Goal: Contribute content: Contribute content

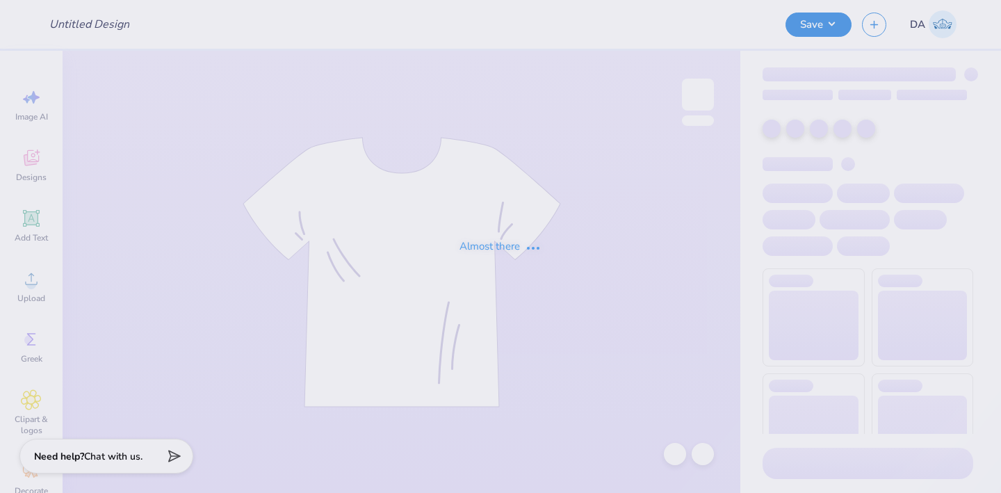
type input "white tank basic"
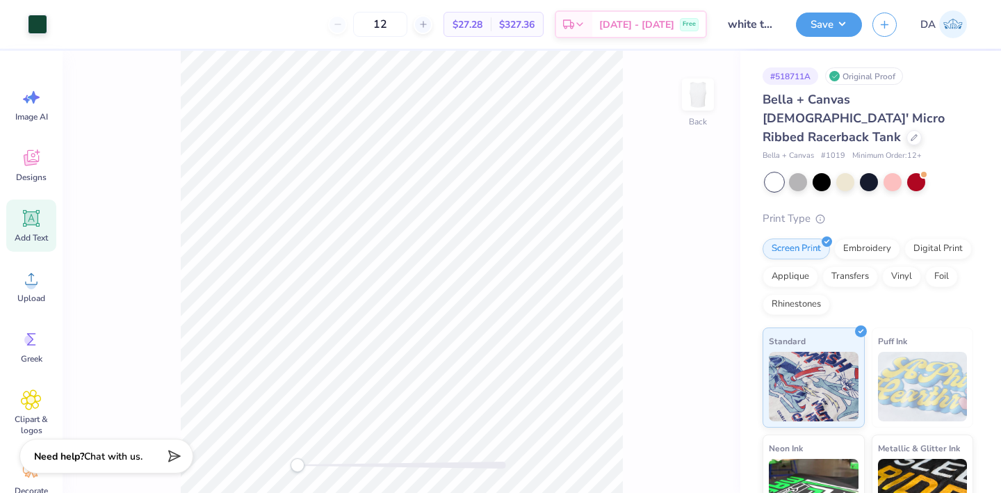
click at [20, 232] on span "Add Text" at bounding box center [31, 237] width 33 height 11
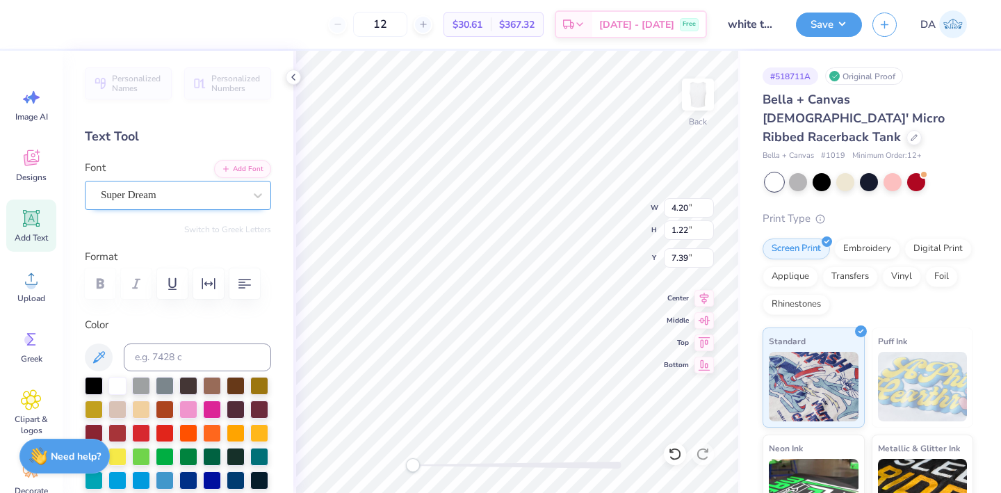
type textarea "®"
click at [162, 183] on div "Super Dream" at bounding box center [178, 195] width 186 height 29
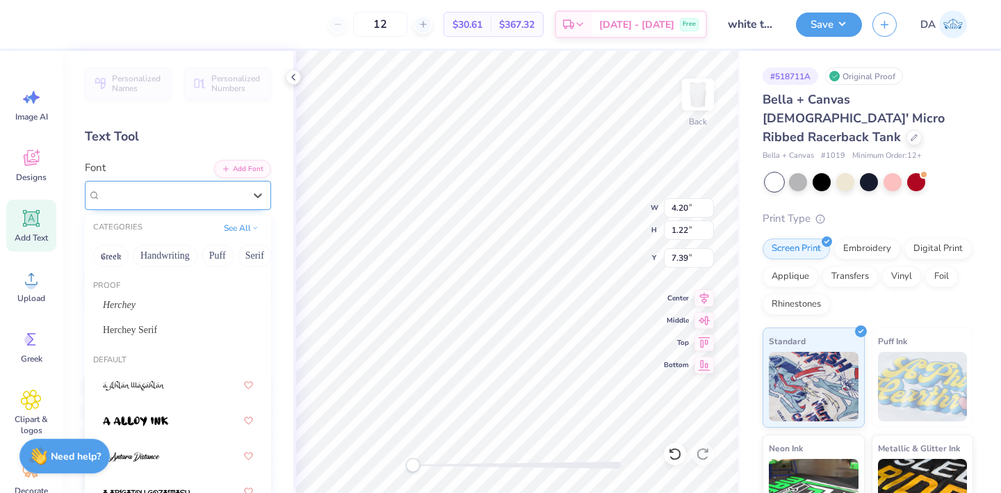
click at [162, 185] on div "Super Dream" at bounding box center [172, 195] width 146 height 22
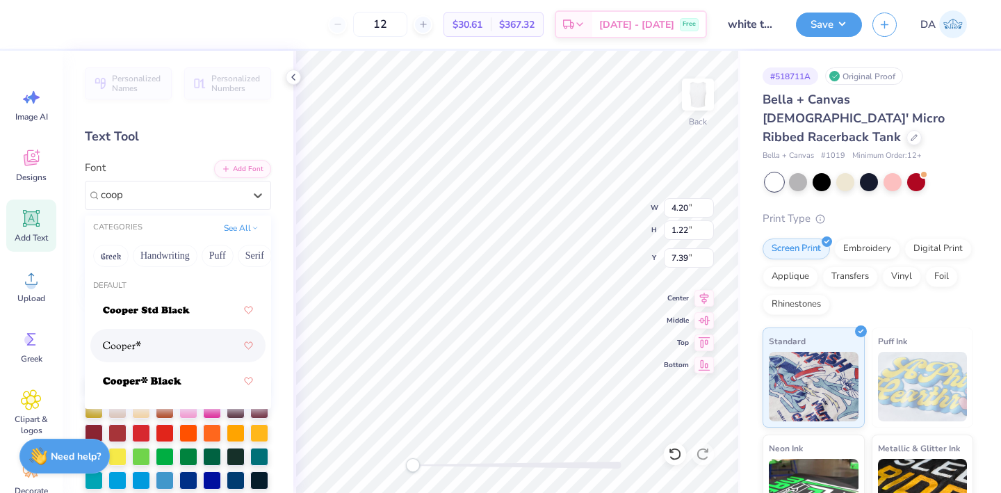
click at [197, 334] on div at bounding box center [178, 345] width 150 height 25
type input "coop"
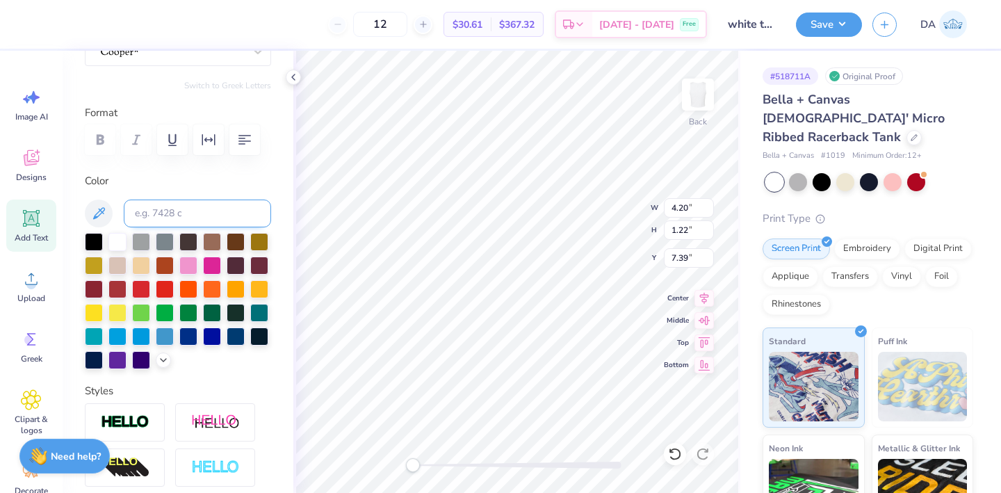
scroll to position [146, 0]
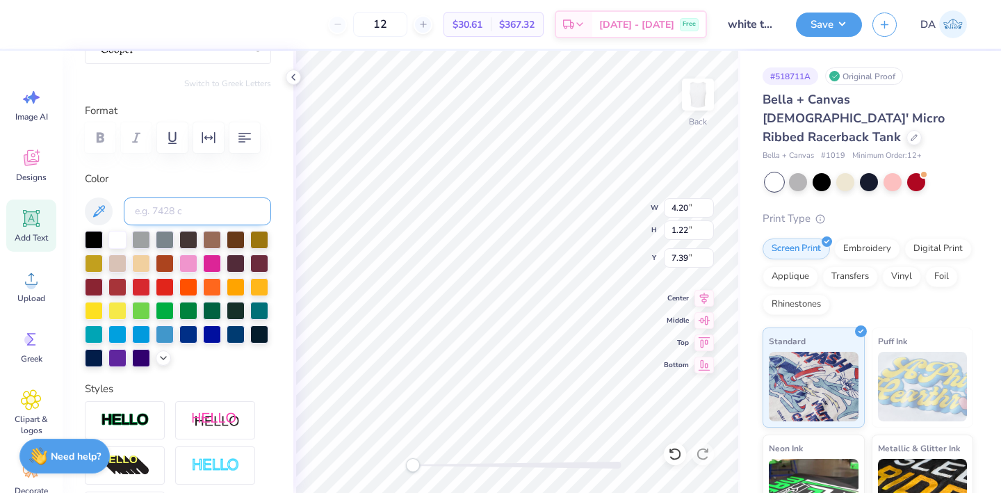
click at [178, 218] on input at bounding box center [197, 211] width 147 height 28
type input "3435c"
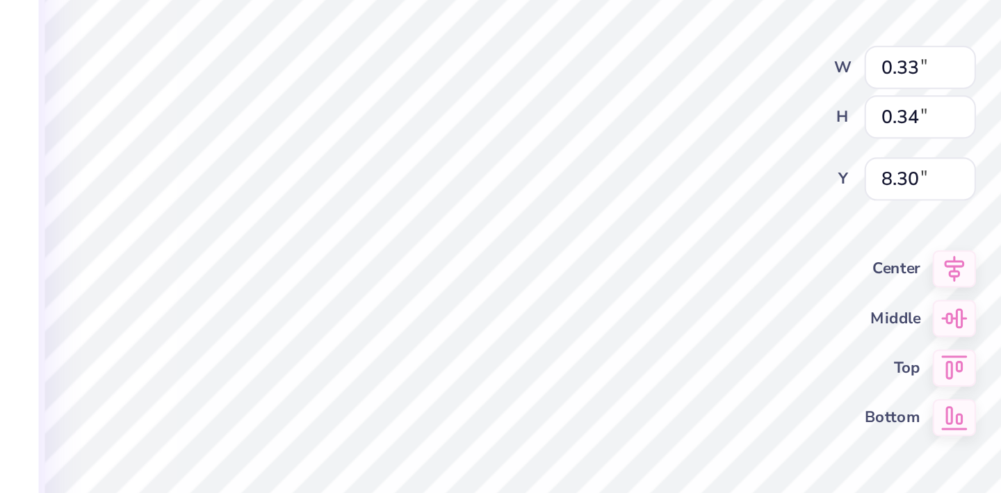
type input "0.33"
type input "0.34"
type input "8.30"
type input "0.21"
type input "0.22"
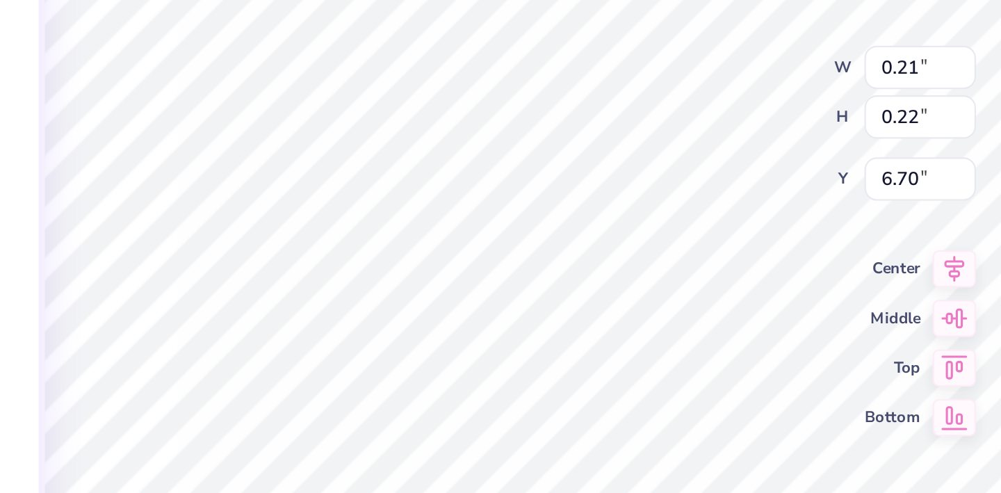
type input "6.70"
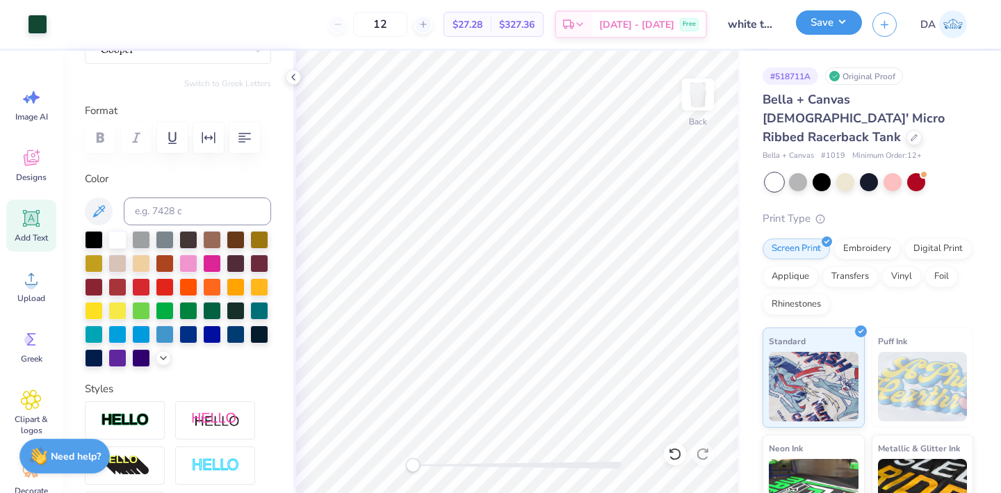
click at [806, 28] on button "Save" at bounding box center [829, 22] width 66 height 24
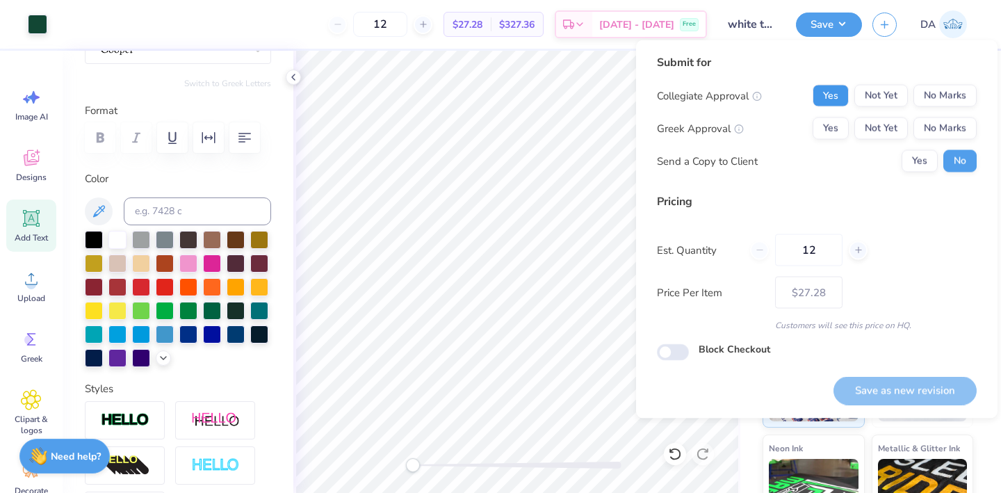
click at [835, 92] on button "Yes" at bounding box center [830, 96] width 36 height 22
click at [951, 132] on button "No Marks" at bounding box center [944, 128] width 63 height 22
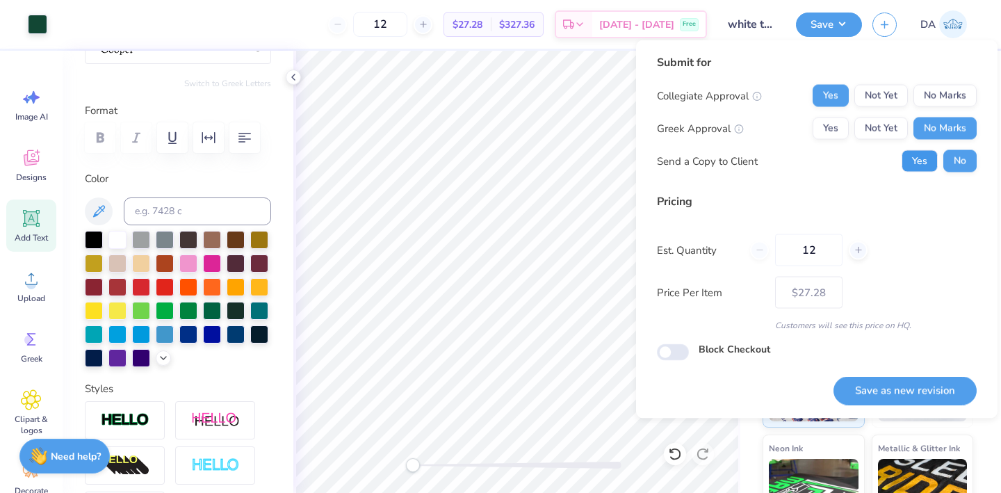
click at [934, 164] on button "Yes" at bounding box center [919, 161] width 36 height 22
click at [895, 377] on button "Save as new revision" at bounding box center [904, 390] width 143 height 28
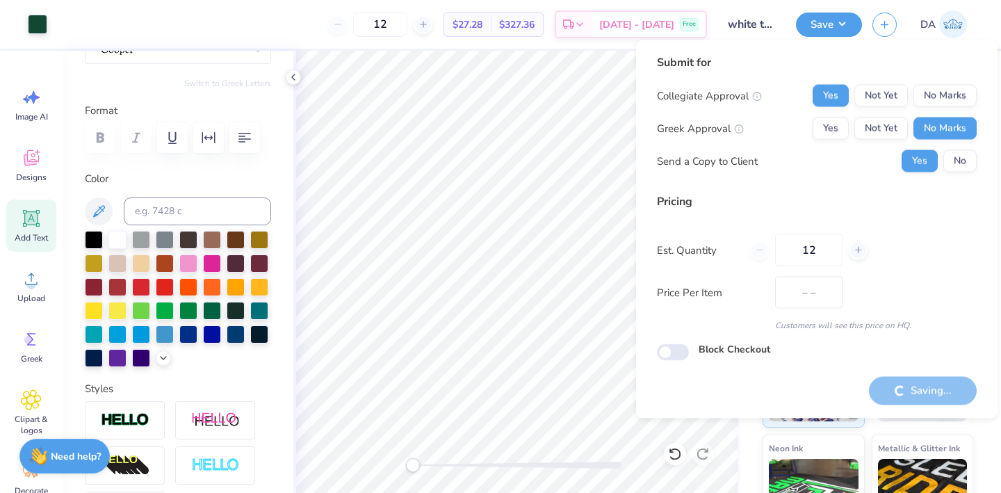
type input "$27.28"
